Goal: Task Accomplishment & Management: Complete application form

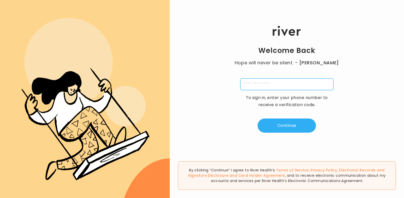
click at [285, 87] on input "tel" at bounding box center [286, 85] width 93 height 12
click at [219, 120] on div "Welcome Back Hope will never be silent. - Harvey Milk To sign in, enter your ph…" at bounding box center [287, 79] width 234 height 119
click at [250, 87] on input "tel" at bounding box center [286, 85] width 93 height 12
type input "**********"
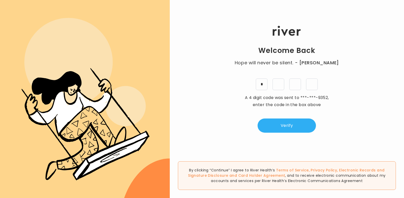
type input "*"
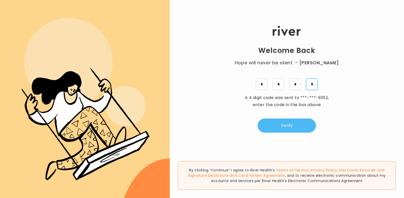
type input "*"
click at [278, 126] on button "Verify" at bounding box center [286, 126] width 58 height 14
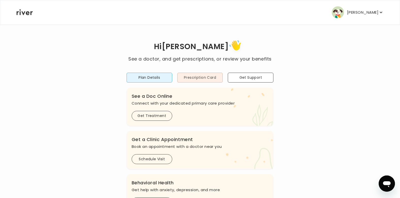
click at [203, 78] on button "Prescription Card" at bounding box center [200, 78] width 46 height 10
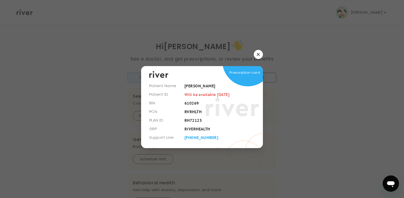
click at [257, 54] on icon "button" at bounding box center [258, 54] width 3 height 3
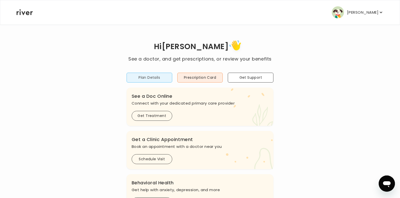
click at [151, 79] on button "Plan Details" at bounding box center [150, 78] width 46 height 10
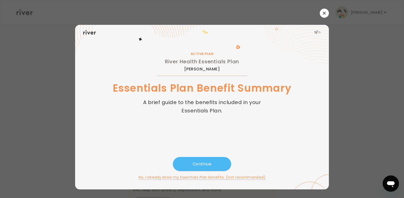
click at [199, 167] on button "Continue" at bounding box center [202, 164] width 58 height 14
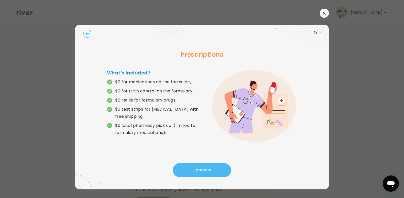
click at [208, 172] on button "Continue" at bounding box center [202, 170] width 58 height 14
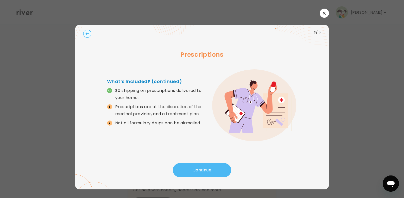
click at [208, 168] on button "Continue" at bounding box center [202, 170] width 58 height 14
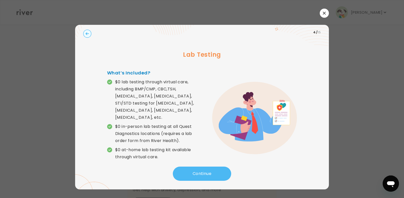
click at [208, 168] on button "Continue" at bounding box center [202, 174] width 58 height 14
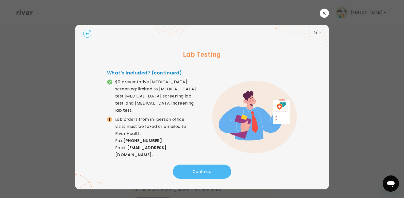
click at [202, 172] on button "Continue" at bounding box center [202, 172] width 58 height 14
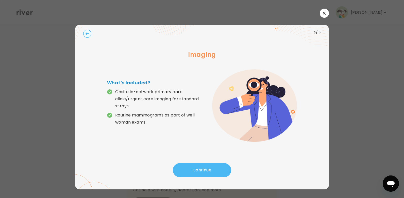
click at [202, 171] on button "Continue" at bounding box center [202, 170] width 58 height 14
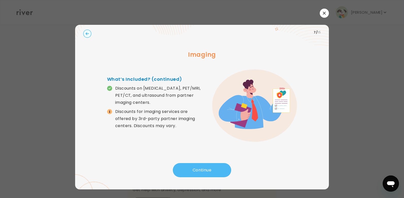
click at [211, 171] on button "Continue" at bounding box center [202, 170] width 58 height 14
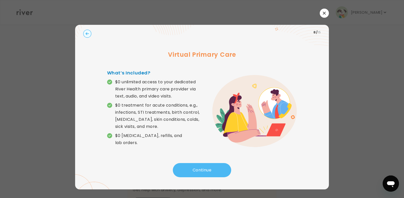
click at [211, 170] on button "Continue" at bounding box center [202, 170] width 58 height 14
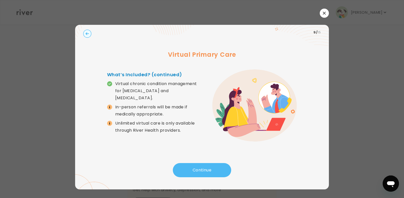
click at [211, 169] on button "Continue" at bounding box center [202, 170] width 58 height 14
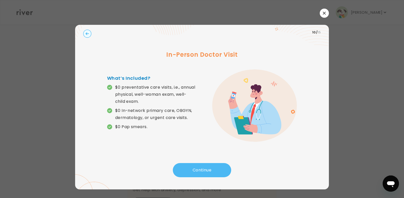
click at [211, 170] on button "Continue" at bounding box center [202, 170] width 58 height 14
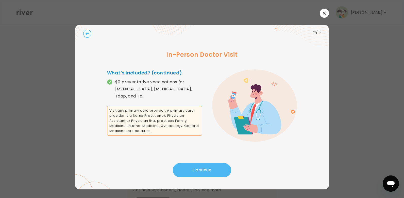
click at [211, 170] on button "Continue" at bounding box center [202, 170] width 58 height 14
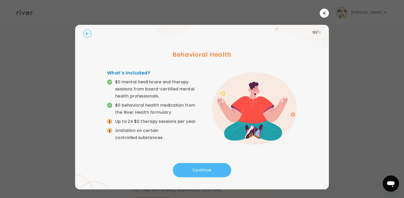
click at [211, 170] on button "Continue" at bounding box center [202, 170] width 58 height 14
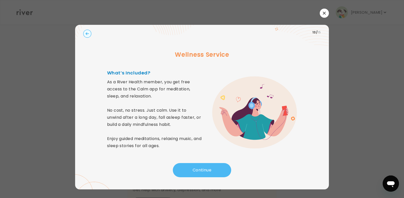
click at [211, 169] on button "Continue" at bounding box center [202, 170] width 58 height 14
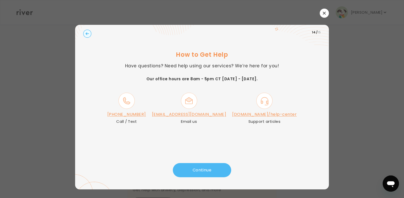
click at [217, 166] on button "Continue" at bounding box center [202, 170] width 58 height 14
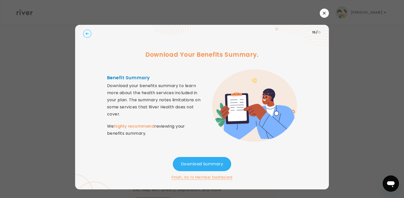
click at [325, 13] on icon "button" at bounding box center [324, 13] width 3 height 3
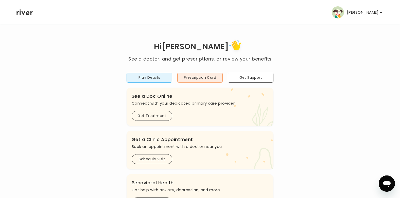
click at [167, 116] on button "Get Treatment" at bounding box center [152, 116] width 41 height 10
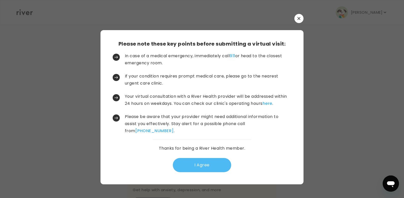
click at [185, 165] on button "I Agree" at bounding box center [202, 165] width 58 height 14
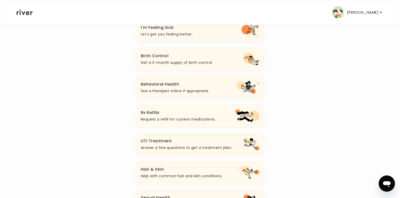
scroll to position [81, 0]
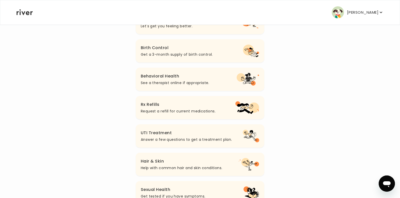
click at [153, 113] on p "Request a refill for current medications." at bounding box center [178, 111] width 75 height 6
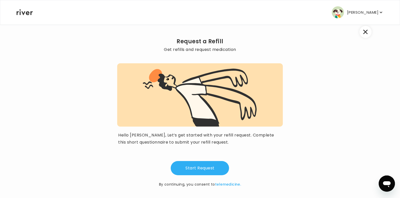
scroll to position [16, 0]
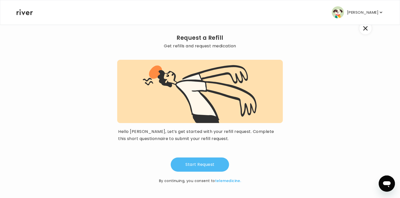
click at [194, 159] on button "Start Request" at bounding box center [200, 165] width 58 height 14
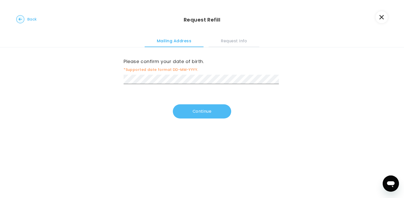
click at [187, 111] on button "Continue" at bounding box center [202, 111] width 58 height 14
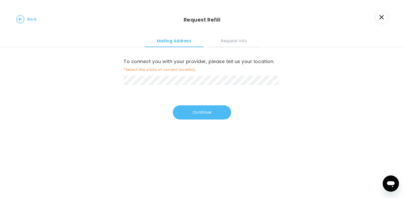
click at [188, 114] on button "Continue" at bounding box center [202, 112] width 58 height 14
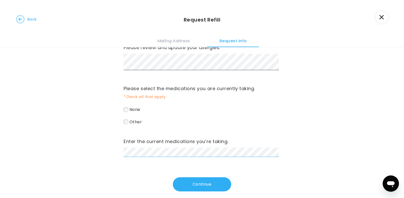
scroll to position [20, 0]
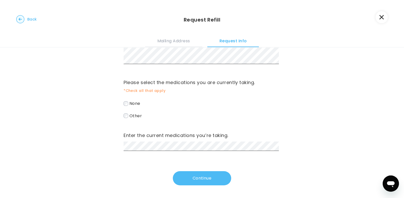
click at [185, 185] on button "Continue" at bounding box center [202, 178] width 58 height 14
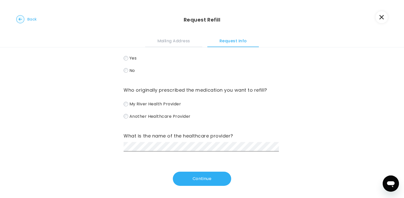
scroll to position [26, 0]
click at [185, 178] on button "Continue" at bounding box center [202, 178] width 58 height 14
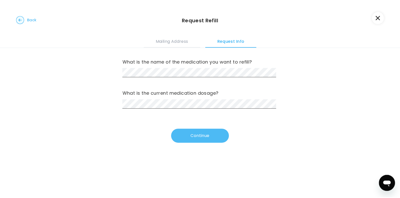
scroll to position [0, 0]
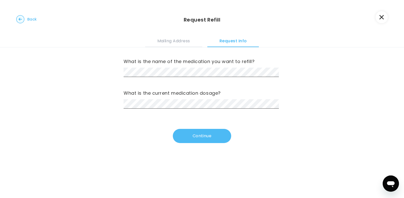
click at [194, 136] on button "Continue" at bounding box center [202, 136] width 58 height 14
click at [195, 139] on button "Continue" at bounding box center [202, 136] width 58 height 14
click at [213, 134] on button "Continue" at bounding box center [202, 136] width 58 height 14
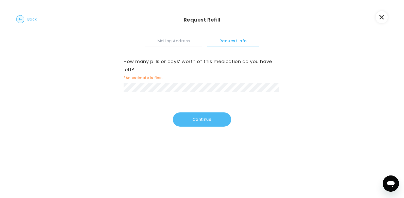
click at [208, 122] on button "Continue" at bounding box center [202, 120] width 58 height 14
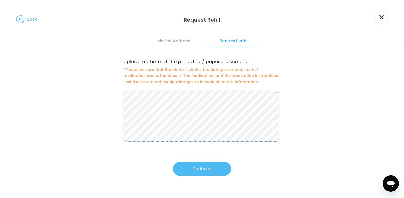
click at [194, 170] on button "Continue" at bounding box center [202, 169] width 58 height 14
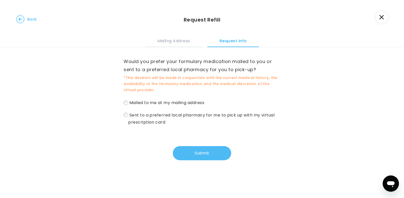
click at [186, 156] on button "Submit" at bounding box center [202, 153] width 58 height 14
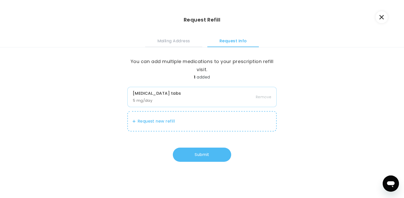
click at [186, 156] on button "Submit" at bounding box center [202, 155] width 58 height 14
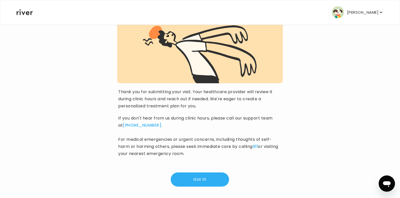
scroll to position [49, 0]
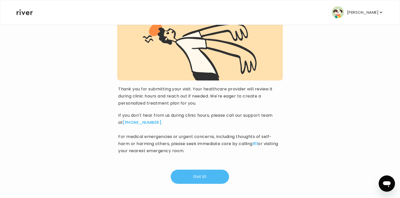
click at [215, 177] on button "Got it!" at bounding box center [200, 177] width 58 height 14
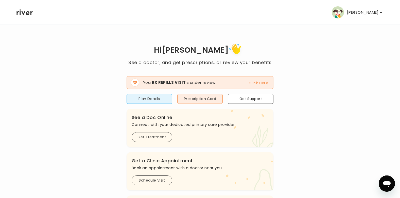
click at [149, 138] on button "Get Treatment" at bounding box center [152, 137] width 41 height 10
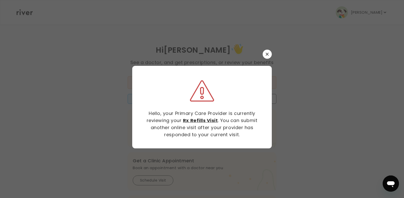
click at [267, 53] on icon "button" at bounding box center [266, 54] width 3 height 3
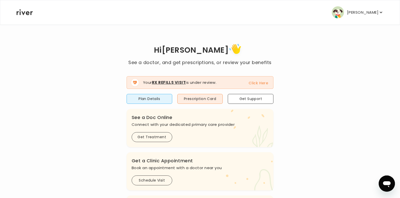
click at [253, 83] on button "Click Here" at bounding box center [258, 83] width 20 height 6
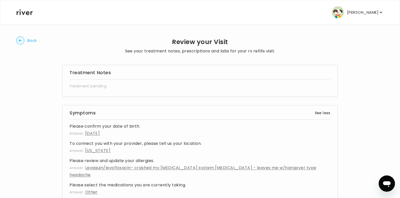
click at [19, 40] on circle "button" at bounding box center [20, 41] width 8 height 8
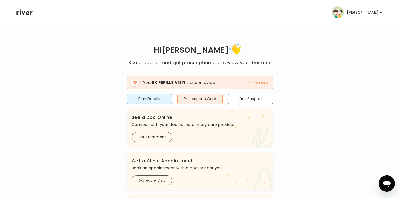
click at [148, 181] on button "Schedule Visit" at bounding box center [152, 181] width 41 height 10
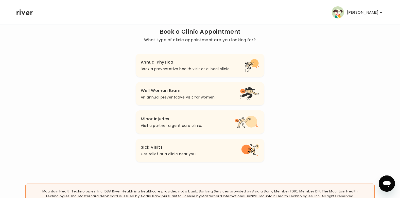
scroll to position [38, 0]
click at [178, 69] on p "Book a preventative health visit at a local clinic." at bounding box center [186, 70] width 90 height 6
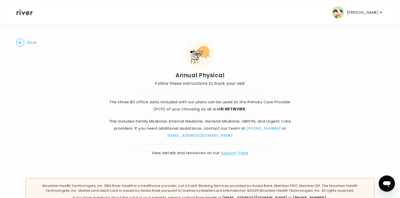
click at [19, 42] on icon "button" at bounding box center [20, 42] width 3 height 3
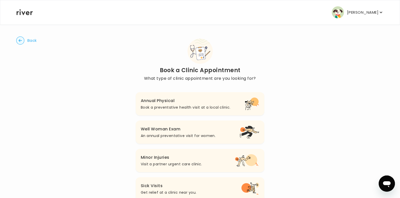
click at [22, 41] on icon "button" at bounding box center [20, 40] width 3 height 3
